Goal: Task Accomplishment & Management: Use online tool/utility

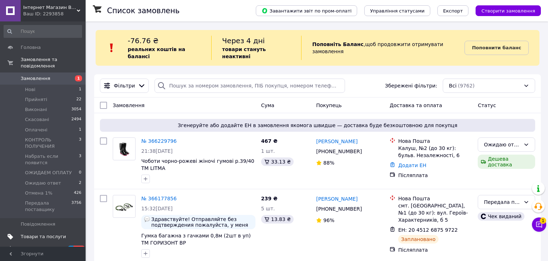
click at [46, 233] on span "Товари та послуги" at bounding box center [43, 236] width 45 height 6
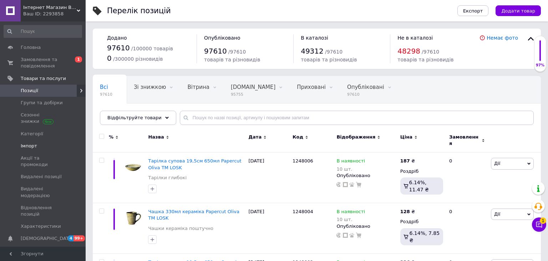
click at [31, 145] on span "Імпорт" at bounding box center [29, 146] width 16 height 6
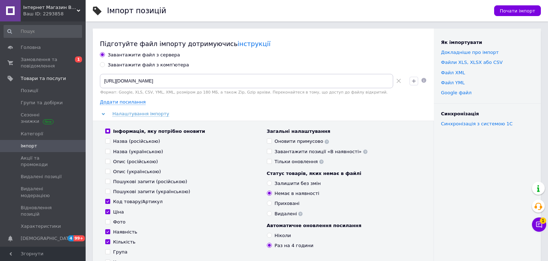
click at [140, 64] on div "Завантажити файл з комп'ютера" at bounding box center [148, 65] width 81 height 6
click at [105, 64] on input "Завантажити файл з комп'ютера" at bounding box center [102, 64] width 5 height 5
radio input "true"
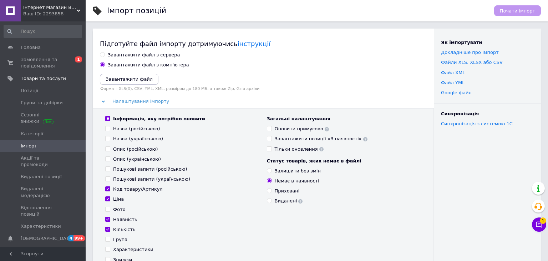
click at [125, 77] on icon "Завантажити файл" at bounding box center [129, 78] width 47 height 5
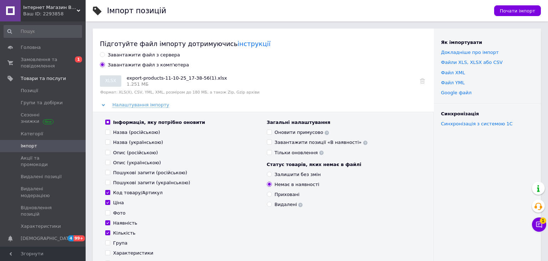
click at [107, 132] on input "Назва (російською)" at bounding box center [107, 132] width 5 height 5
checkbox input "true"
click at [108, 144] on input "Назва (українською)" at bounding box center [107, 142] width 5 height 5
checkbox input "true"
click at [108, 151] on input "Опис (російською)" at bounding box center [107, 152] width 5 height 5
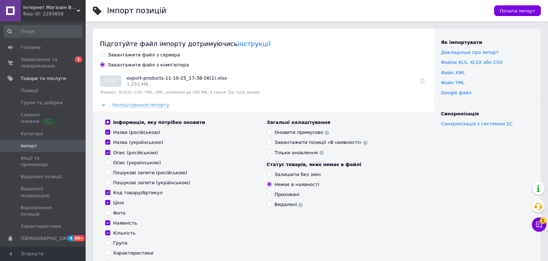
checkbox input "true"
click at [107, 165] on input "Опис (українською)" at bounding box center [107, 162] width 5 height 5
checkbox input "true"
click at [109, 172] on input "Пошукові запити (російською)" at bounding box center [107, 172] width 5 height 5
checkbox input "true"
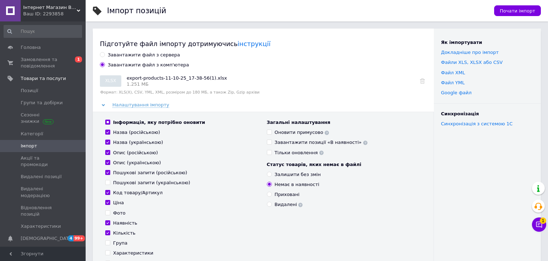
click at [109, 181] on input "Пошукові запити (українською)" at bounding box center [107, 182] width 5 height 5
checkbox input "true"
click at [107, 192] on input "Код товару/Артикул" at bounding box center [107, 192] width 5 height 5
checkbox input "false"
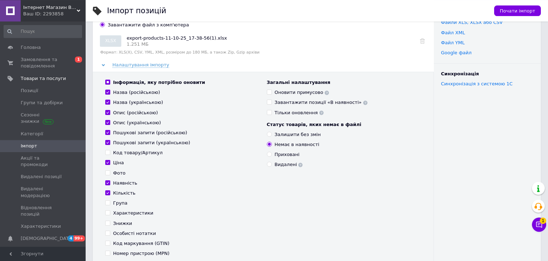
scroll to position [75, 0]
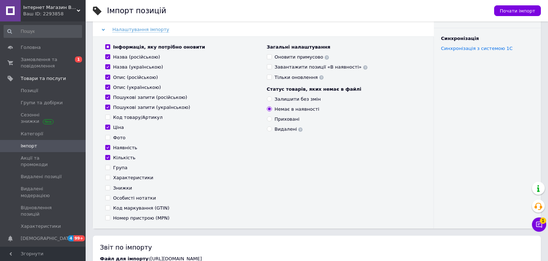
click at [109, 178] on input "Характеристики" at bounding box center [107, 177] width 5 height 5
checkbox input "true"
click at [107, 188] on input "Знижки" at bounding box center [107, 187] width 5 height 5
checkbox input "true"
click at [108, 199] on input "Особисті нотатки" at bounding box center [107, 197] width 5 height 5
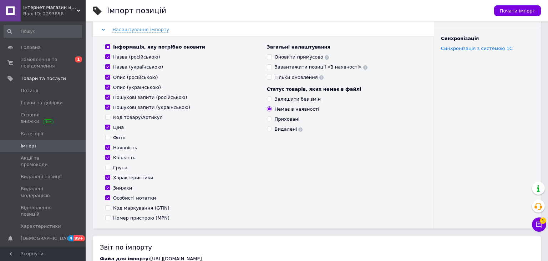
checkbox input "true"
drag, startPoint x: 268, startPoint y: 56, endPoint x: 273, endPoint y: 65, distance: 10.1
click at [268, 56] on input "Оновити примусово" at bounding box center [269, 56] width 5 height 5
checkbox input "true"
click at [270, 99] on input "Залишити без змін" at bounding box center [269, 98] width 5 height 5
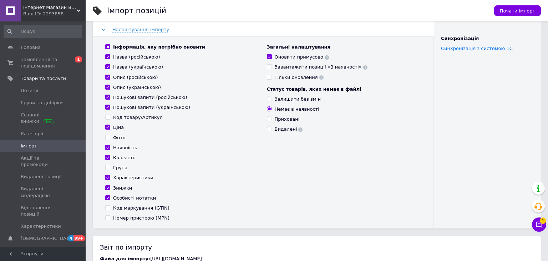
radio input "true"
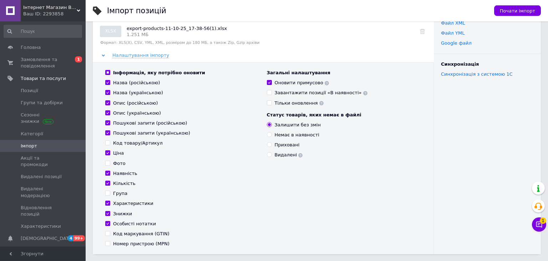
scroll to position [37, 0]
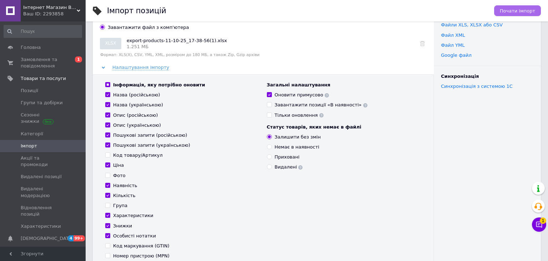
click at [523, 11] on span "Почати імпорт" at bounding box center [517, 10] width 35 height 5
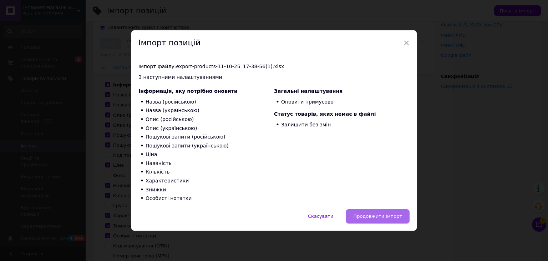
click at [383, 215] on span "Продовжити імпорт" at bounding box center [377, 215] width 49 height 5
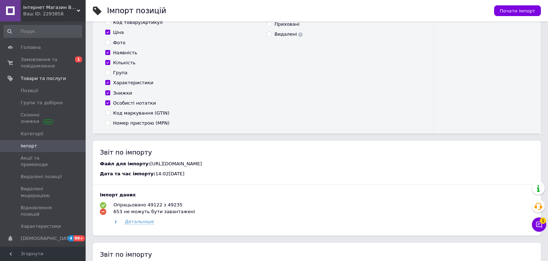
scroll to position [246, 0]
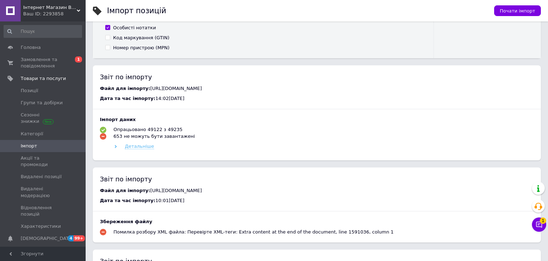
click at [139, 149] on span "Детальніше" at bounding box center [139, 146] width 29 height 6
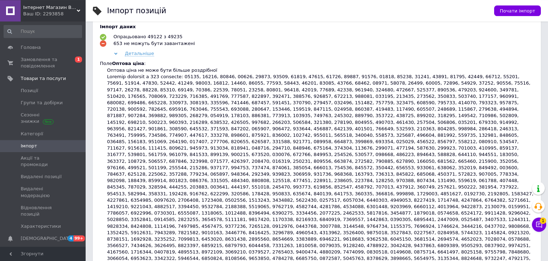
scroll to position [321, 0]
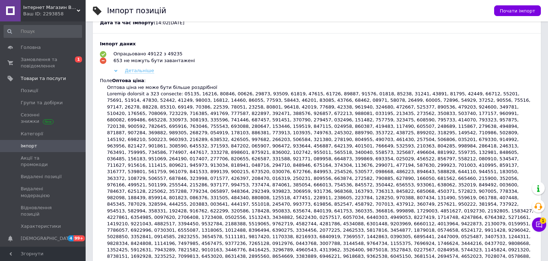
click at [145, 74] on span "Детальніше" at bounding box center [139, 71] width 29 height 6
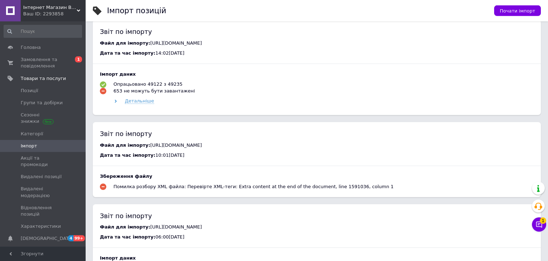
scroll to position [246, 0]
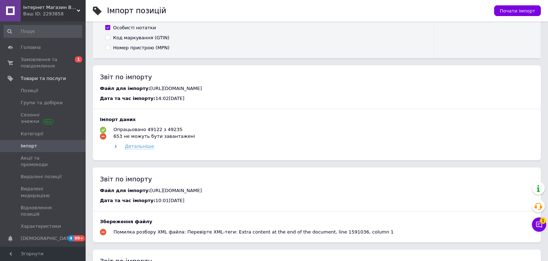
click at [223, 122] on div "Імпорт даних" at bounding box center [317, 119] width 434 height 6
click at [138, 149] on span "Детальніше" at bounding box center [139, 146] width 29 height 6
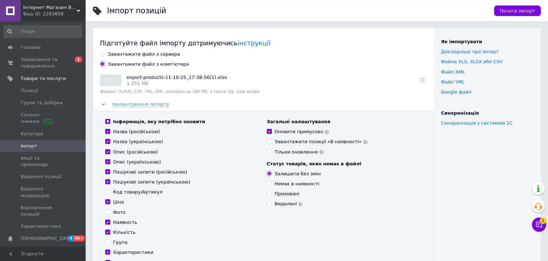
scroll to position [0, 0]
click at [531, 11] on span "Почати імпорт" at bounding box center [517, 10] width 35 height 5
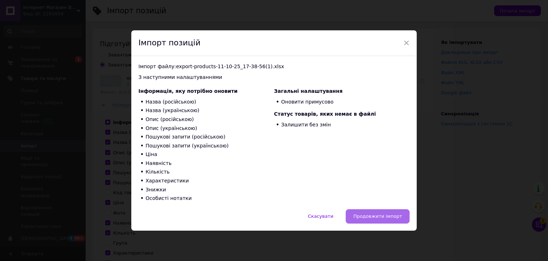
click at [379, 218] on span "Продовжити імпорт" at bounding box center [377, 215] width 49 height 5
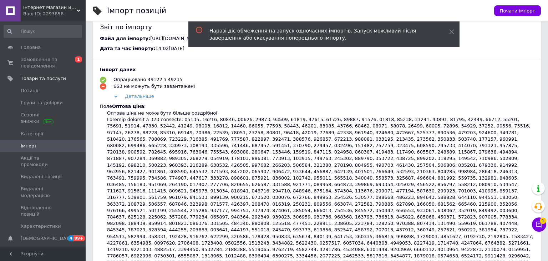
scroll to position [339, 0]
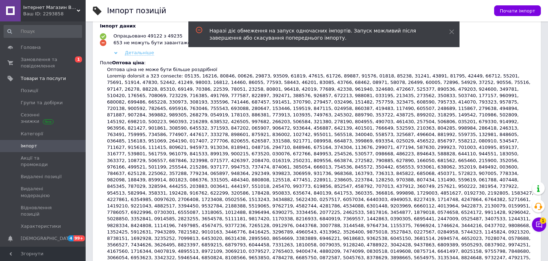
click at [128, 55] on span "Детальніше" at bounding box center [139, 53] width 29 height 6
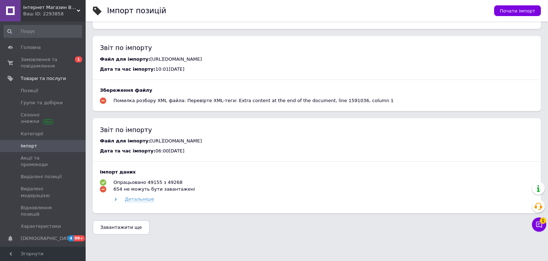
scroll to position [301, 0]
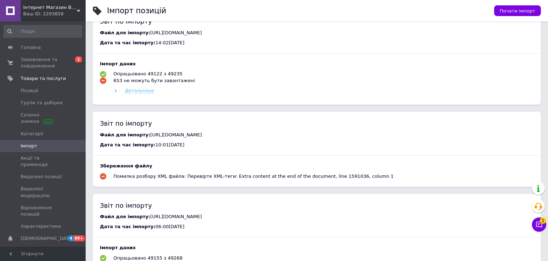
click at [138, 92] on span "Детальніше" at bounding box center [139, 91] width 29 height 6
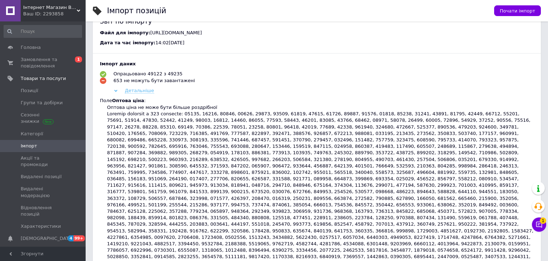
click at [138, 92] on span "Детальніше" at bounding box center [139, 91] width 29 height 6
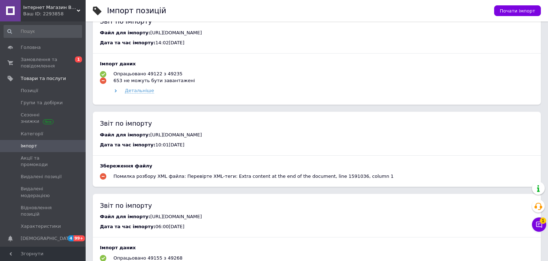
scroll to position [396, 0]
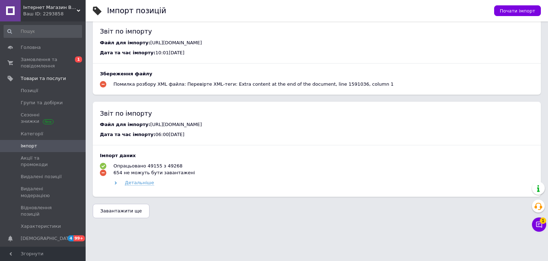
click at [153, 72] on div "Збереження файлу" at bounding box center [317, 74] width 434 height 6
click at [133, 184] on span "Детальніше" at bounding box center [139, 183] width 29 height 6
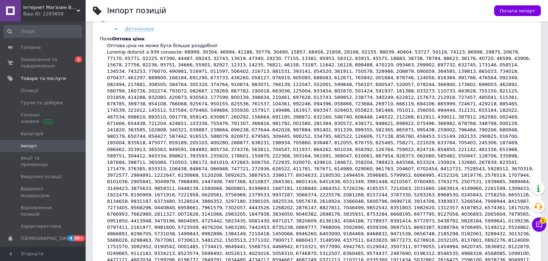
scroll to position [626, 0]
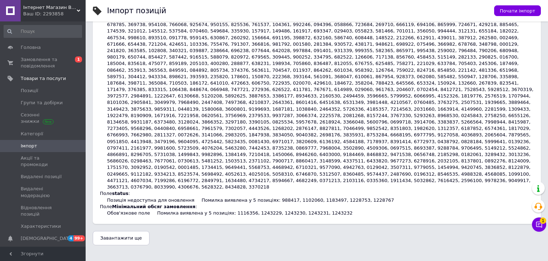
click at [123, 231] on button "Завантажити ще" at bounding box center [121, 238] width 57 height 14
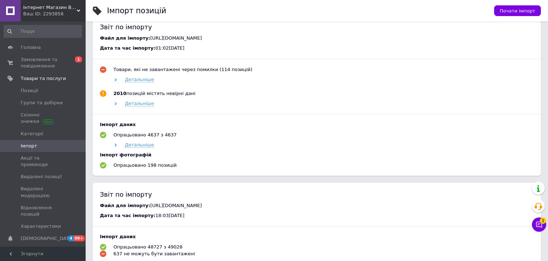
scroll to position [1462, 0]
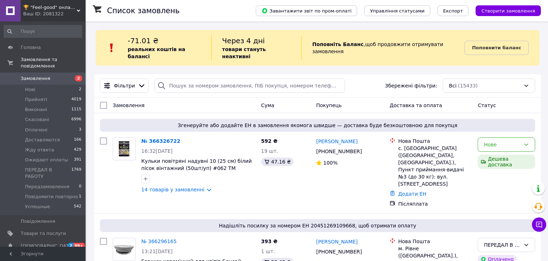
click at [76, 10] on span "🏆 "Feel-good" онлайн-магазин" at bounding box center [50, 7] width 54 height 6
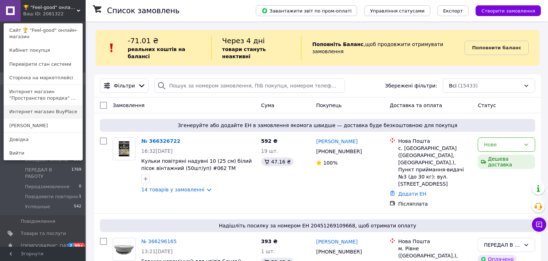
click at [50, 112] on link "Интернет магазин BuyPlace" at bounding box center [43, 112] width 79 height 14
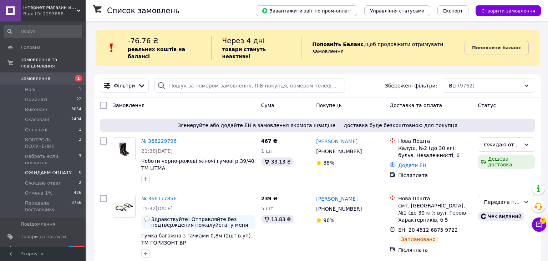
scroll to position [136, 0]
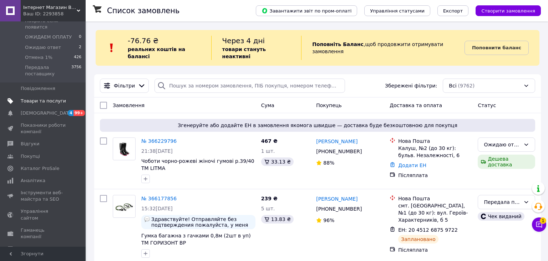
click at [40, 98] on span "Товари та послуги" at bounding box center [43, 101] width 45 height 6
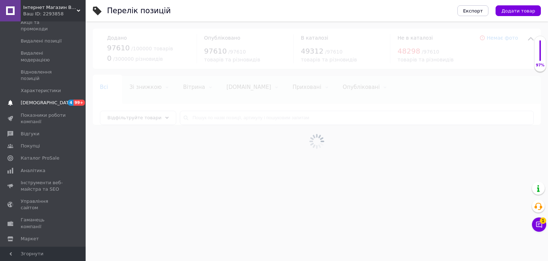
scroll to position [23, 0]
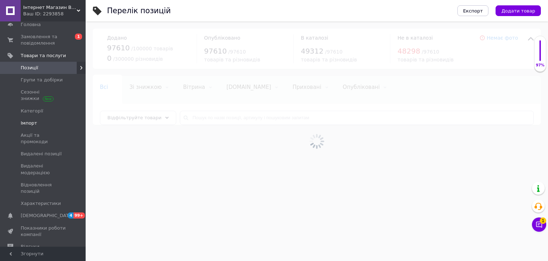
click at [29, 123] on span "Імпорт" at bounding box center [29, 123] width 16 height 6
